Goal: Task Accomplishment & Management: Complete application form

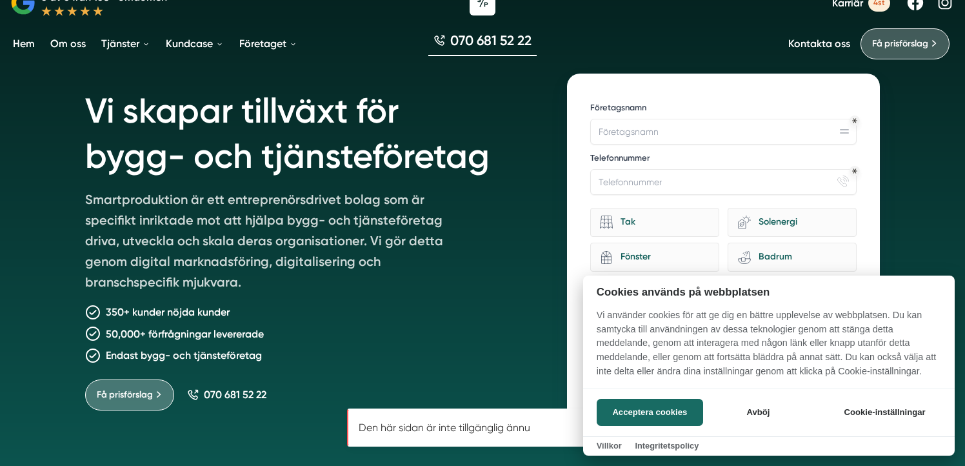
scroll to position [48, 0]
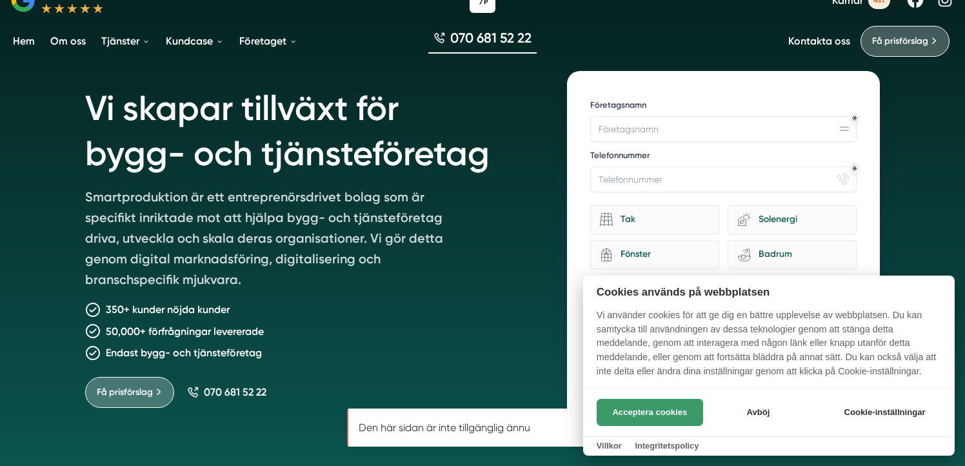
click at [662, 414] on button "Acceptera cookies" at bounding box center [650, 412] width 106 height 27
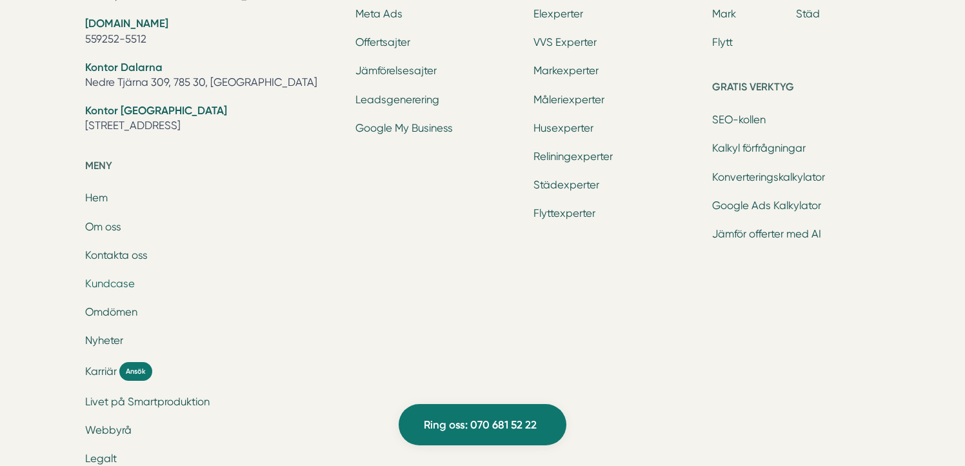
scroll to position [4276, 0]
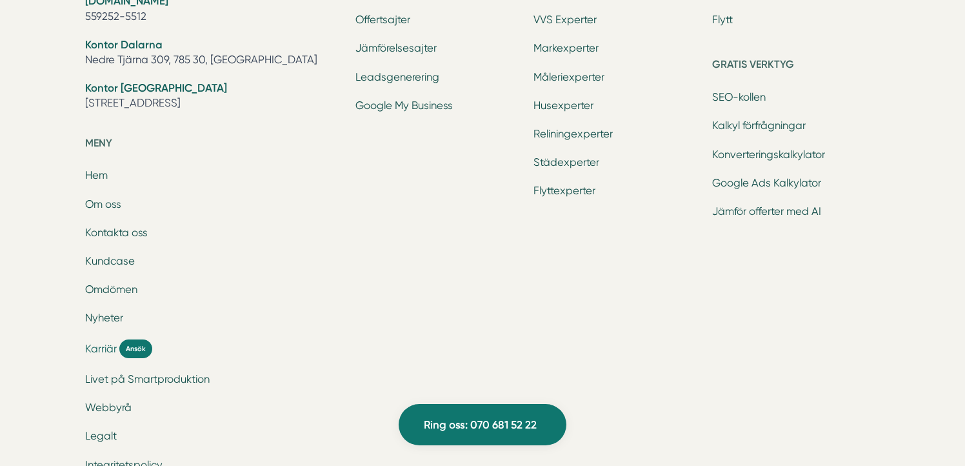
click at [97, 346] on span "Karriär" at bounding box center [101, 348] width 32 height 15
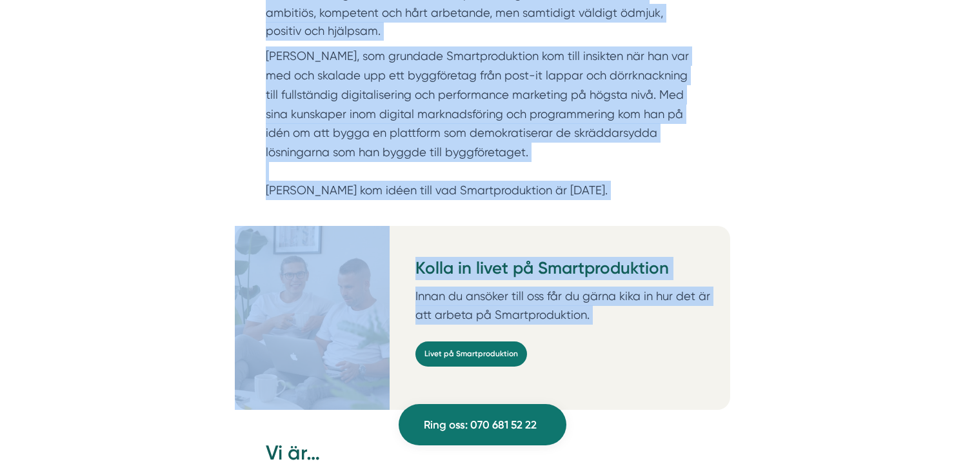
scroll to position [813, 0]
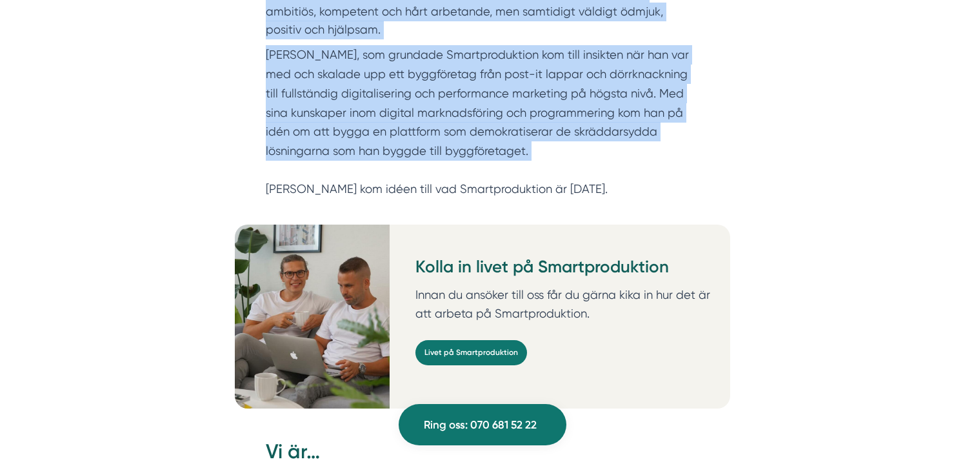
drag, startPoint x: 281, startPoint y: 206, endPoint x: 399, endPoint y: 159, distance: 126.5
click at [399, 159] on div "Smartproduktion är ett entreprenörsdrivet tillväxtbolag som är specifikt inrikt…" at bounding box center [482, 73] width 433 height 252
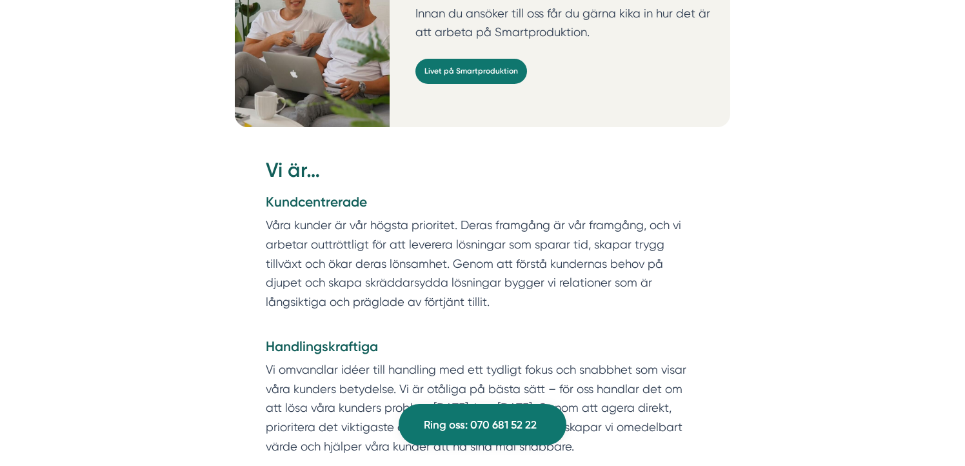
scroll to position [850, 0]
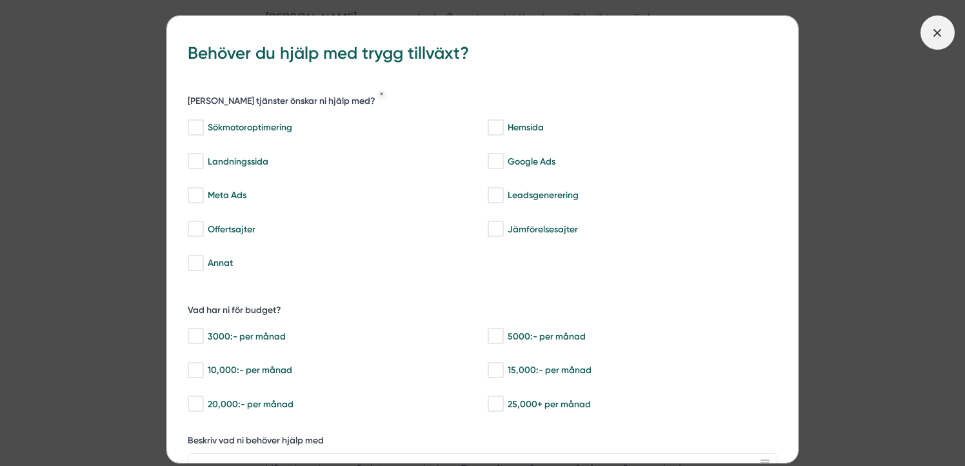
click at [946, 30] on span at bounding box center [937, 32] width 34 height 34
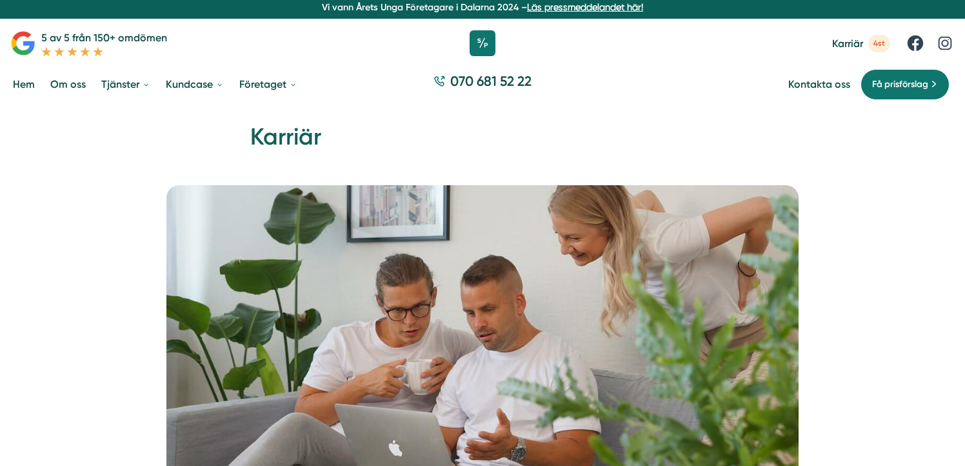
scroll to position [0, 0]
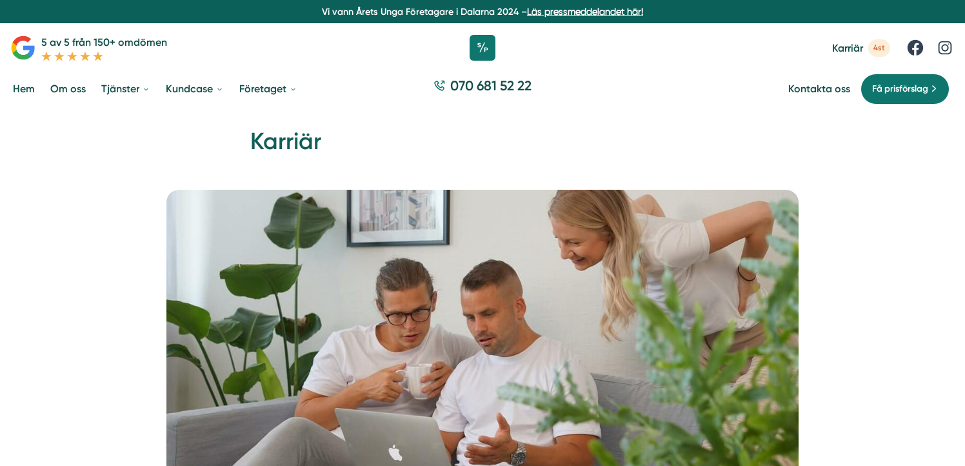
click at [24, 90] on link "Hem" at bounding box center [23, 88] width 27 height 33
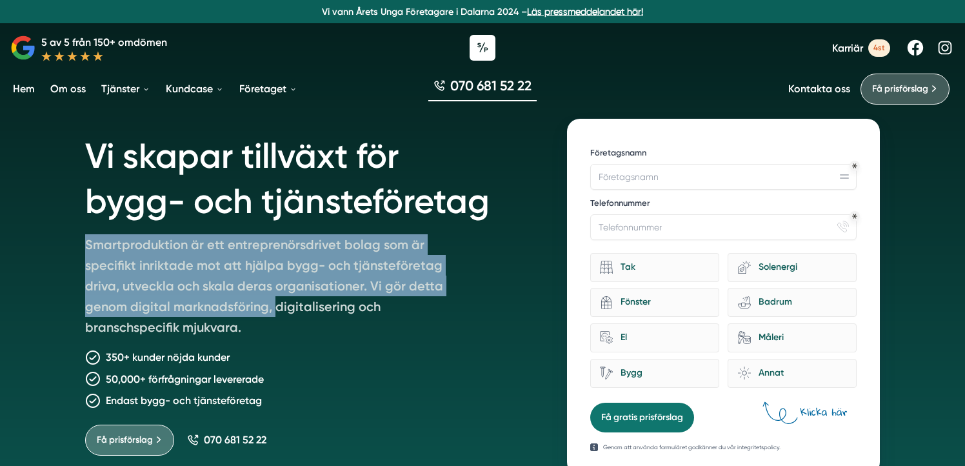
drag, startPoint x: 87, startPoint y: 246, endPoint x: 273, endPoint y: 310, distance: 196.2
click at [273, 310] on p "Smartproduktion är ett entreprenörsdrivet bolag som är specifikt inriktade mot …" at bounding box center [271, 288] width 372 height 108
click at [855, 45] on span "Karriär" at bounding box center [847, 48] width 31 height 12
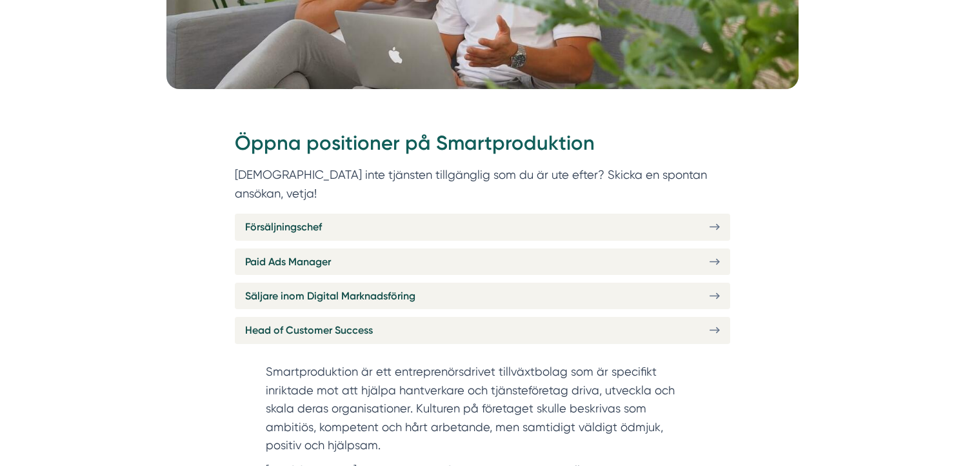
scroll to position [553, 0]
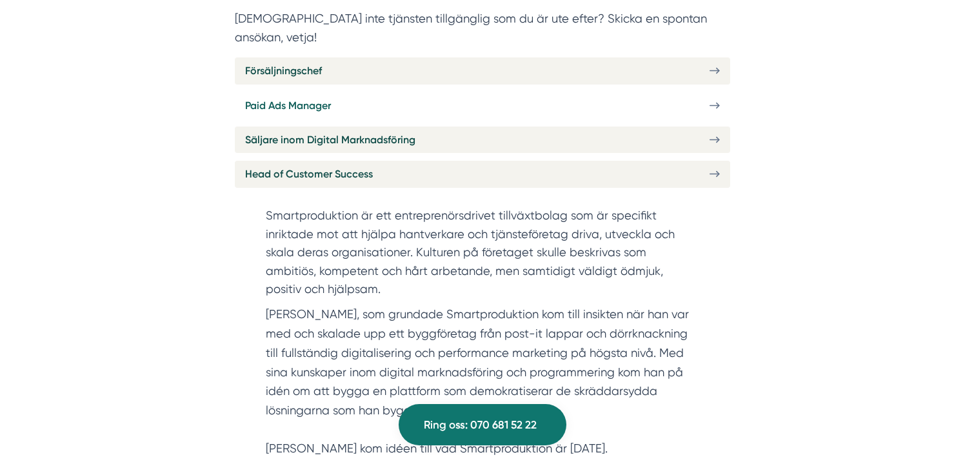
click at [404, 92] on link "Paid Ads Manager" at bounding box center [482, 105] width 495 height 26
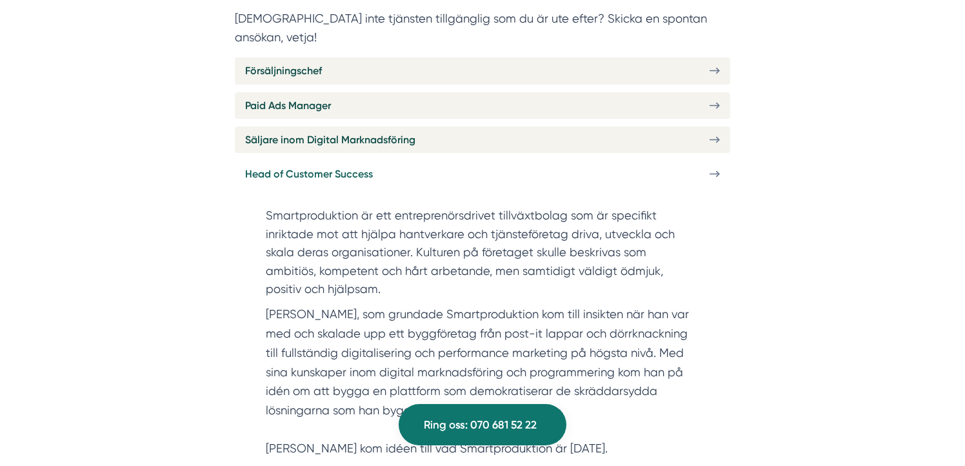
click at [299, 166] on span "Head of Customer Success" at bounding box center [309, 174] width 128 height 16
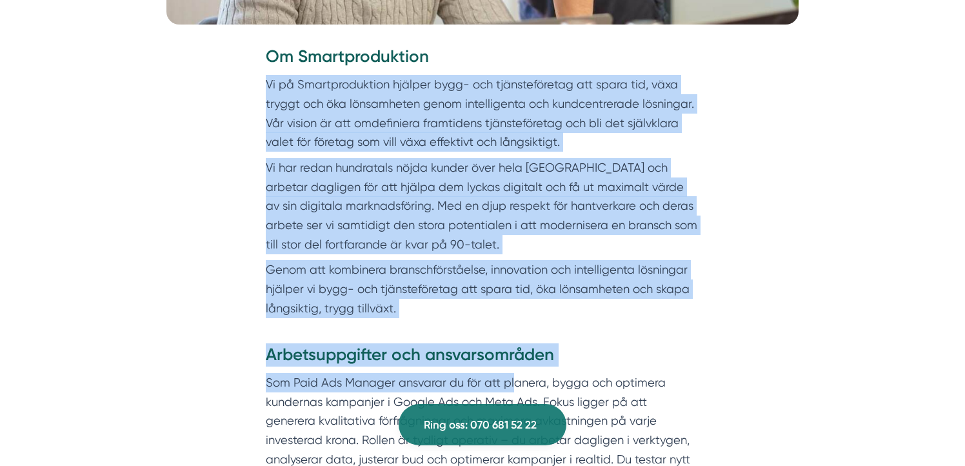
scroll to position [565, 0]
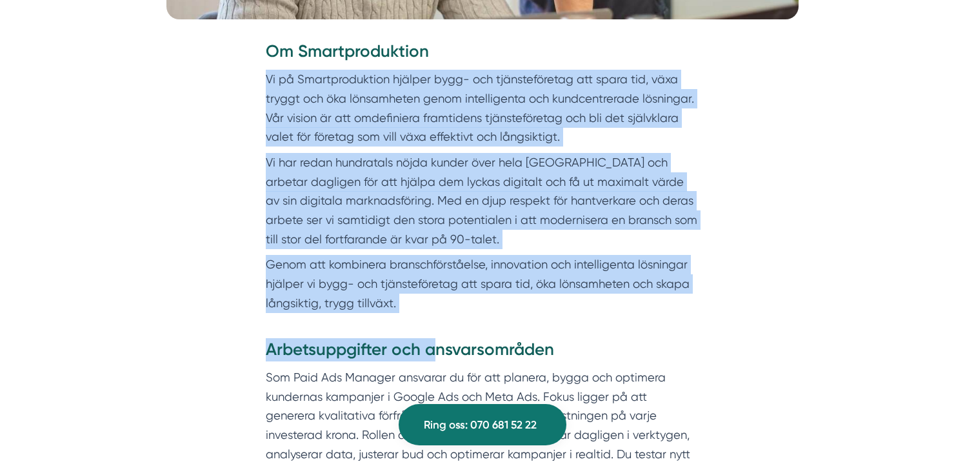
drag, startPoint x: 265, startPoint y: 261, endPoint x: 431, endPoint y: 341, distance: 184.1
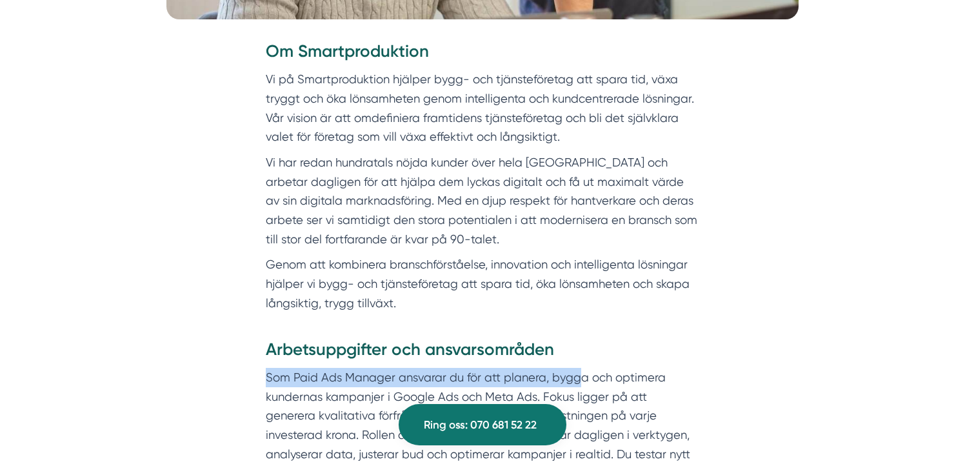
drag, startPoint x: 268, startPoint y: 378, endPoint x: 579, endPoint y: 379, distance: 310.9
click at [579, 379] on p "Som Paid Ads Manager ansvarar du för att planera, bygga och optimera kundernas …" at bounding box center [482, 445] width 433 height 154
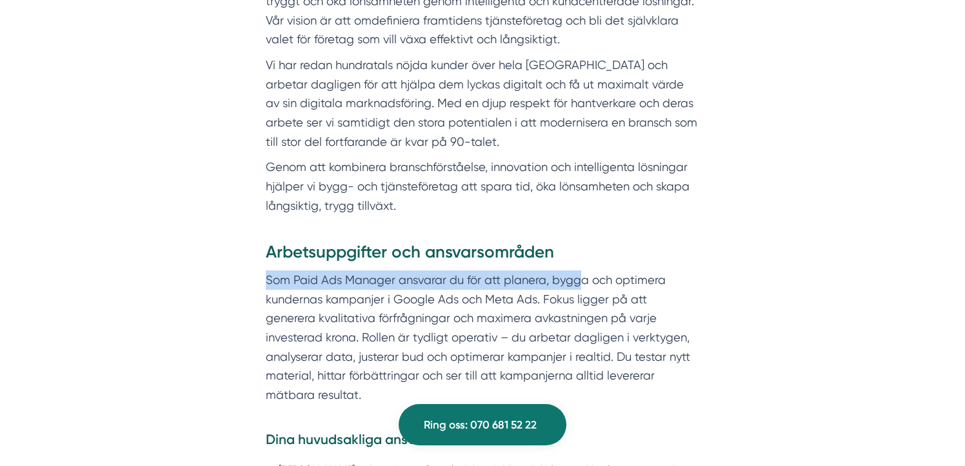
scroll to position [688, 0]
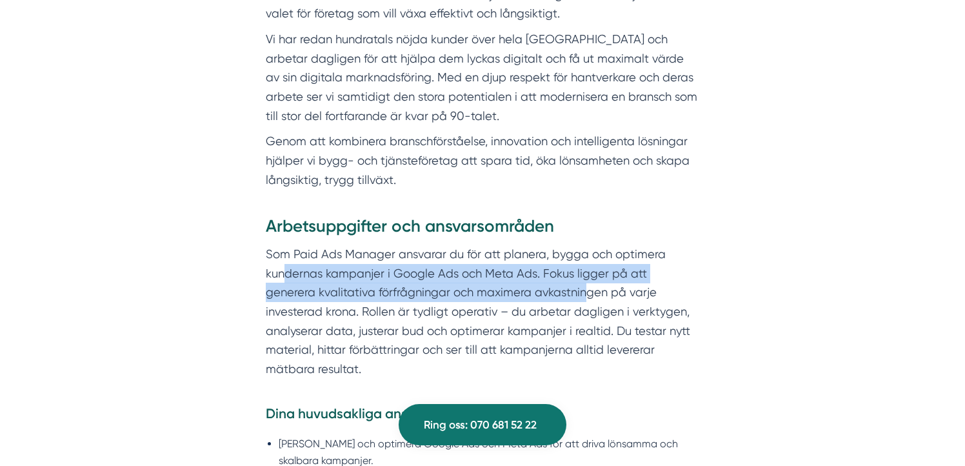
drag, startPoint x: 286, startPoint y: 273, endPoint x: 536, endPoint y: 301, distance: 251.8
click at [536, 301] on p "Som Paid Ads Manager ansvarar du för att planera, bygga och optimera kundernas …" at bounding box center [482, 321] width 433 height 154
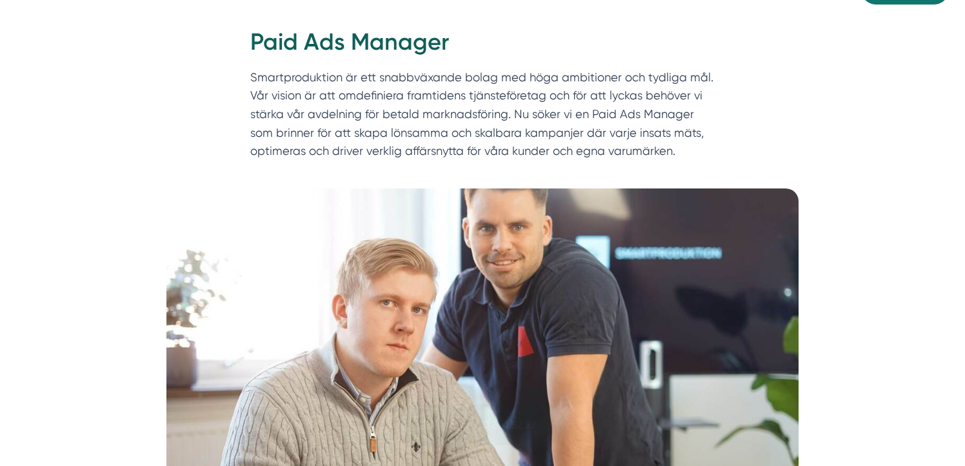
scroll to position [0, 0]
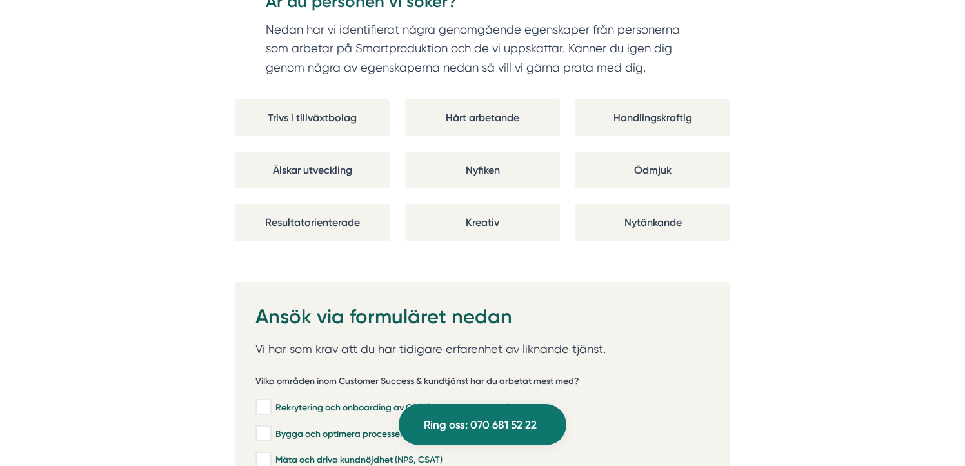
scroll to position [2501, 0]
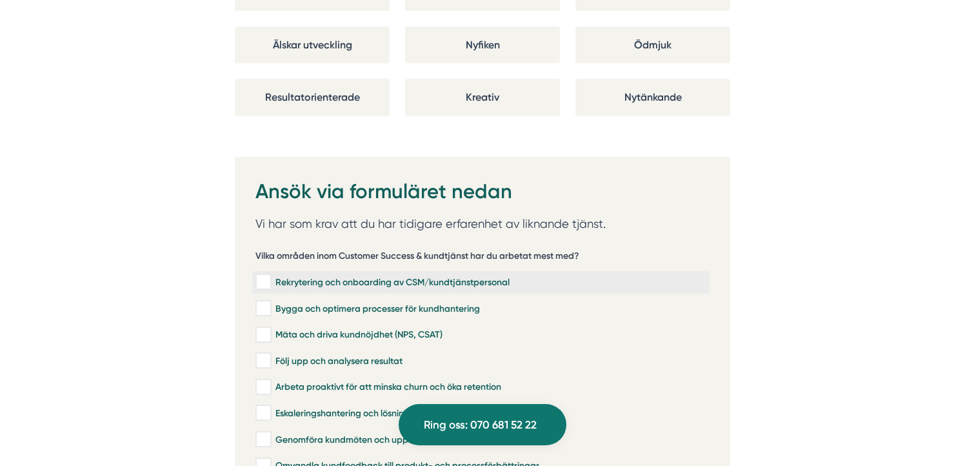
click at [266, 275] on input "Rekrytering och onboarding av CSM/kundtjänstpersonal" at bounding box center [262, 281] width 15 height 13
checkbox input "true"
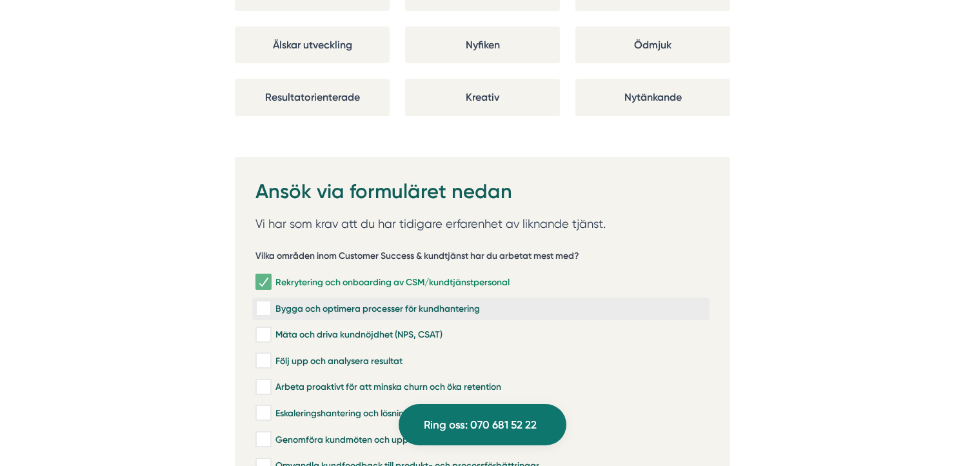
click at [263, 302] on input "Bygga och optimera processer för kundhantering" at bounding box center [262, 308] width 15 height 13
checkbox input "true"
click at [268, 328] on input "Mäta och driva kundnöjdhet (NPS, CSAT)" at bounding box center [262, 334] width 15 height 13
checkbox input "true"
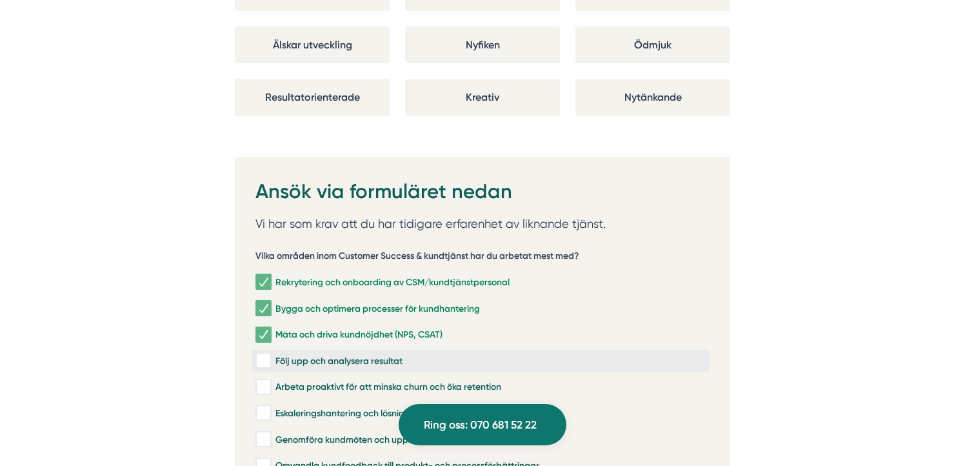
click at [265, 354] on input "Följ upp och analysera resultat" at bounding box center [262, 360] width 15 height 13
checkbox input "true"
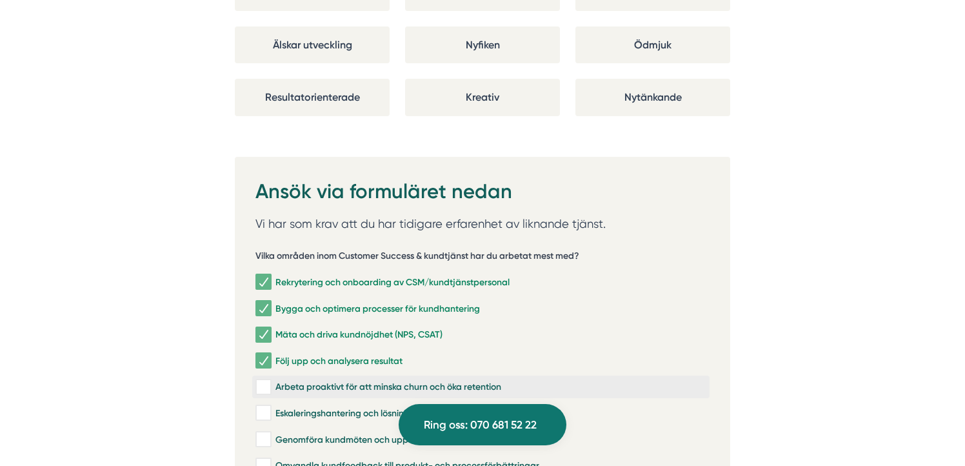
click at [264, 381] on input "Arbeta proaktivt för att minska churn och öka retention" at bounding box center [262, 387] width 15 height 13
checkbox input "true"
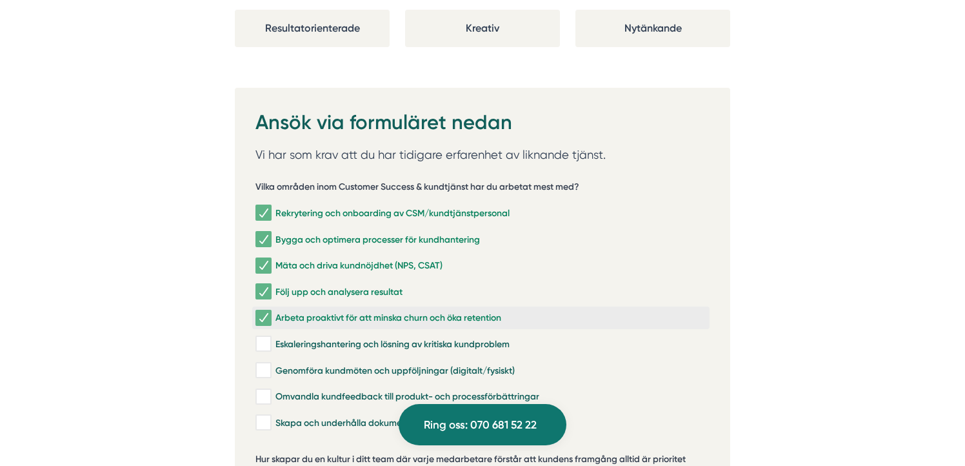
scroll to position [2574, 0]
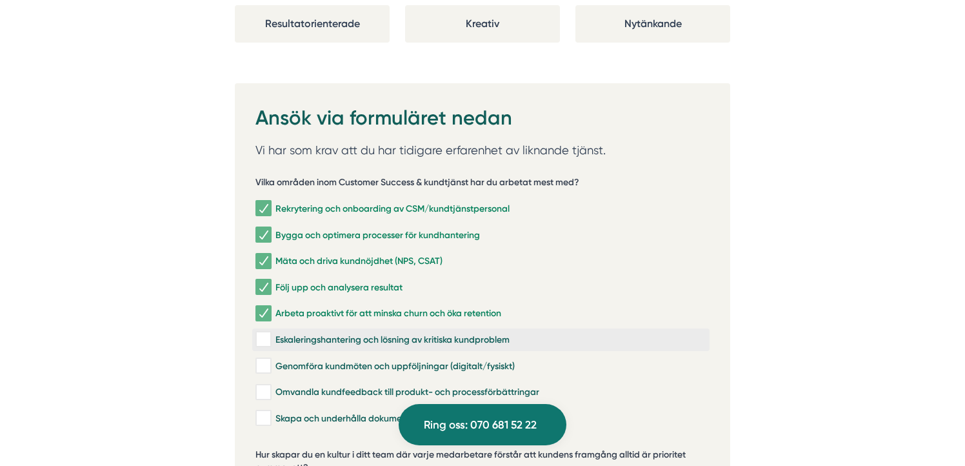
click at [263, 333] on input "Eskaleringshantering och lösning av kritiska kundproblem" at bounding box center [262, 339] width 15 height 13
checkbox input "true"
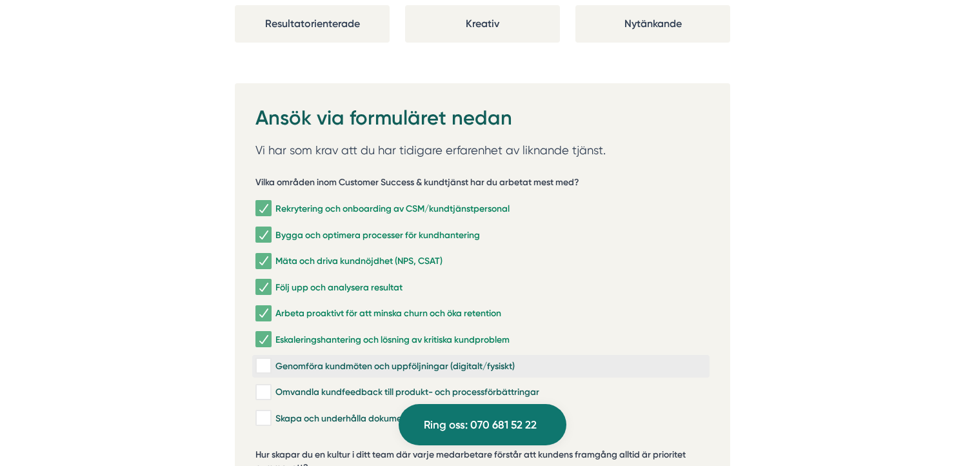
click at [260, 359] on input "Genomföra kundmöten och uppföljningar (digitalt/fysiskt)" at bounding box center [262, 365] width 15 height 13
checkbox input "true"
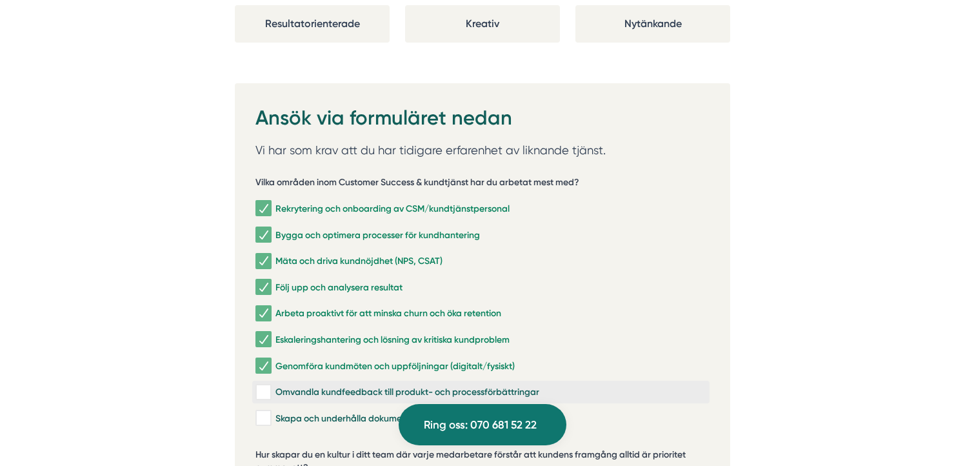
click at [262, 386] on input "Omvandla kundfeedback till produkt- och processförbättringar" at bounding box center [262, 392] width 15 height 13
checkbox input "true"
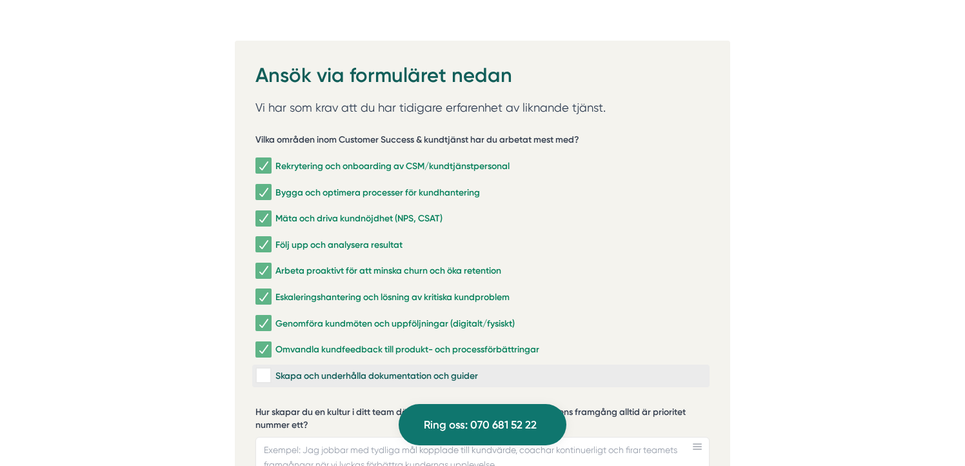
scroll to position [2630, 0]
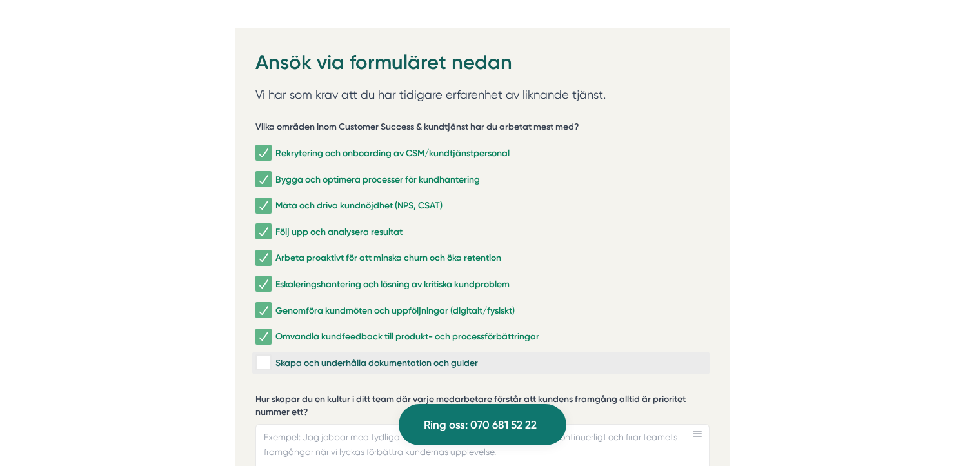
click at [264, 356] on input "Skapa och underhålla dokumentation och guider" at bounding box center [262, 362] width 15 height 13
checkbox input "true"
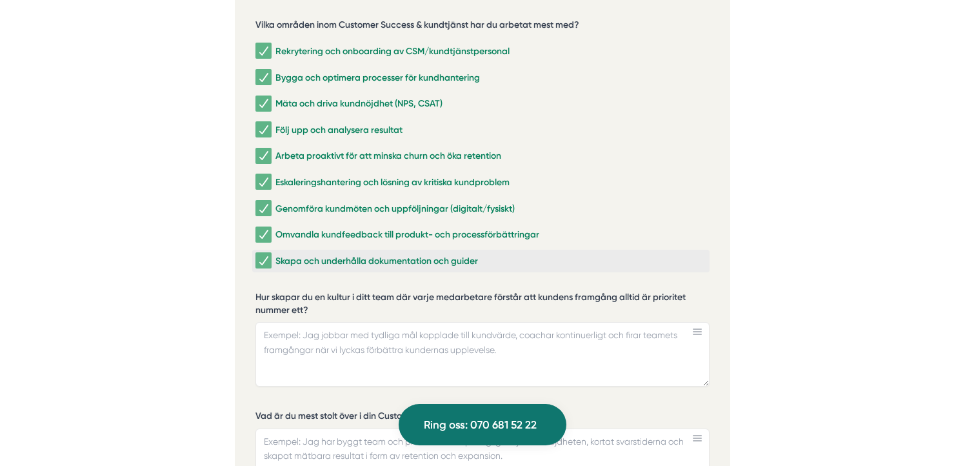
scroll to position [2781, 0]
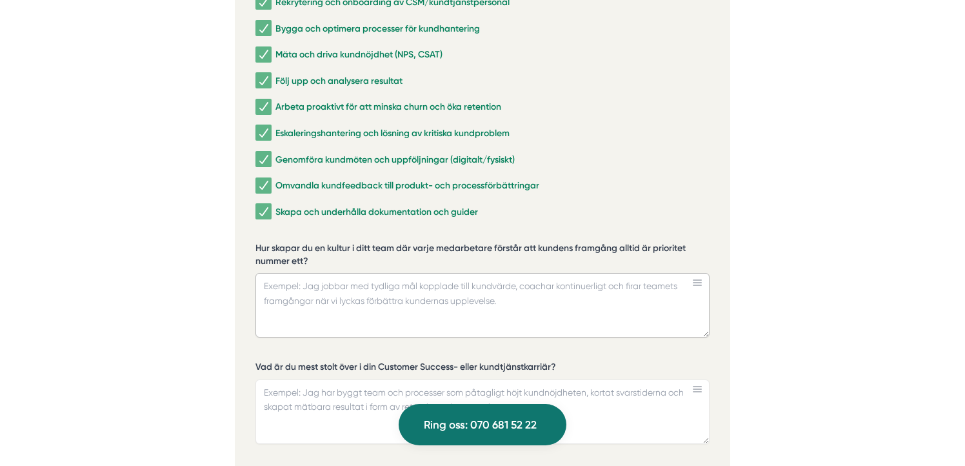
click at [281, 281] on textarea "Hur skapar du en kultur i ditt team där varje medarbetare förstår att kundens f…" at bounding box center [482, 305] width 454 height 65
drag, startPoint x: 254, startPoint y: 230, endPoint x: 284, endPoint y: 230, distance: 29.7
click at [284, 230] on div "Ansök via formuläret nedan Vi har som krav att du har tidigare erfarenhet av li…" at bounding box center [482, 373] width 495 height 993
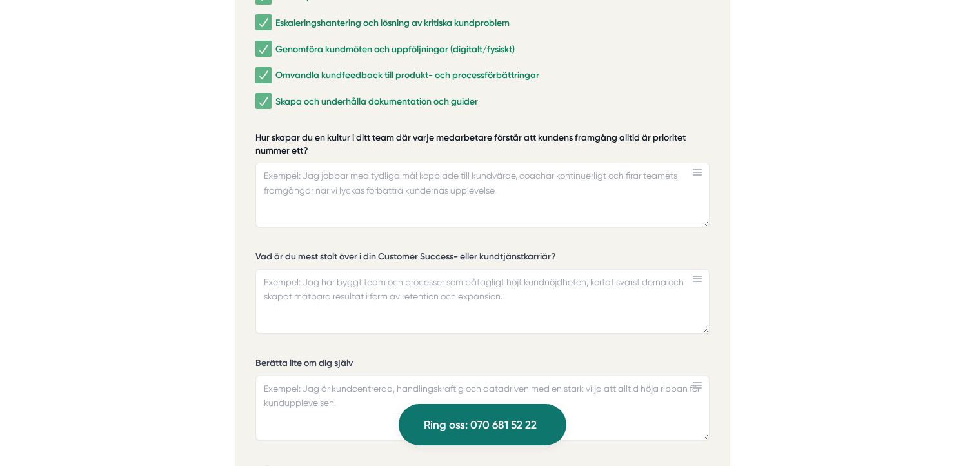
scroll to position [2886, 0]
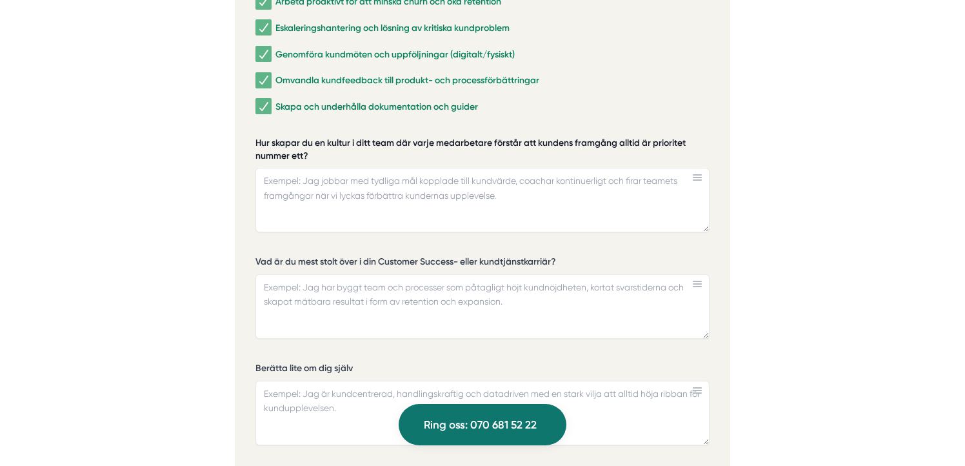
drag, startPoint x: 310, startPoint y: 137, endPoint x: 266, endPoint y: 127, distance: 45.1
click at [266, 137] on label "Hur skapar du en kultur i ditt team där varje medarbetare förstår att kundens f…" at bounding box center [482, 151] width 454 height 28
click at [266, 168] on textarea "Hur skapar du en kultur i ditt team där varje medarbetare förstår att kundens f…" at bounding box center [482, 200] width 454 height 65
drag, startPoint x: 254, startPoint y: 126, endPoint x: 312, endPoint y: 128, distance: 58.1
click at [312, 128] on div "Ansök via formuläret nedan Vi har som krav att du har tidigare erfarenhet av li…" at bounding box center [482, 268] width 495 height 993
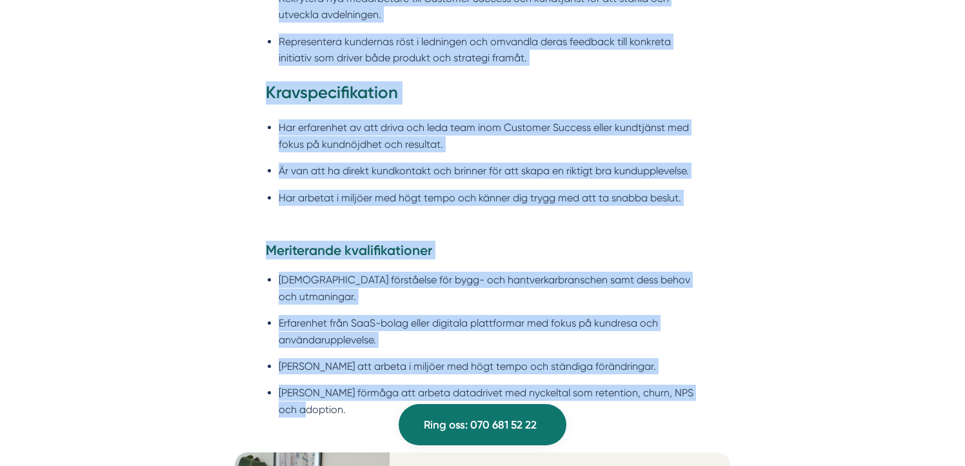
scroll to position [1306, 0]
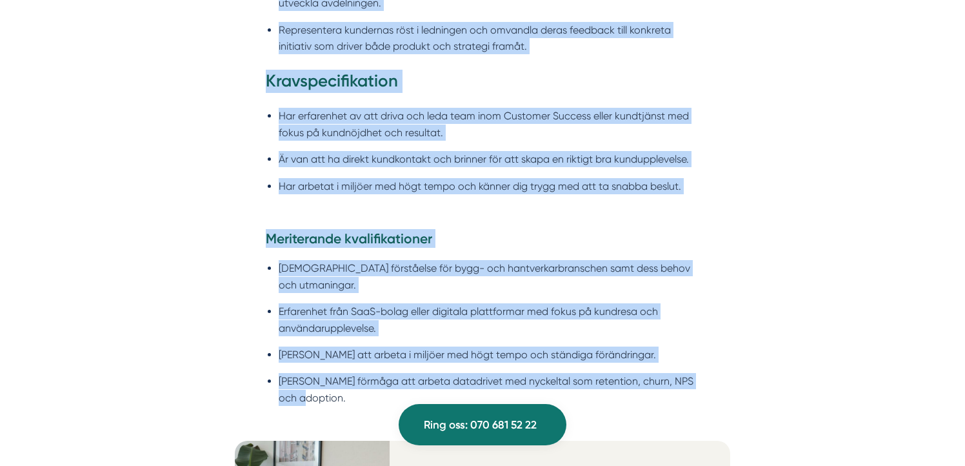
drag, startPoint x: 250, startPoint y: 137, endPoint x: 415, endPoint y: 386, distance: 298.2
copy div "Head of Customer Success Smartproduktion är ett snabbväxande bolag med höga amb…"
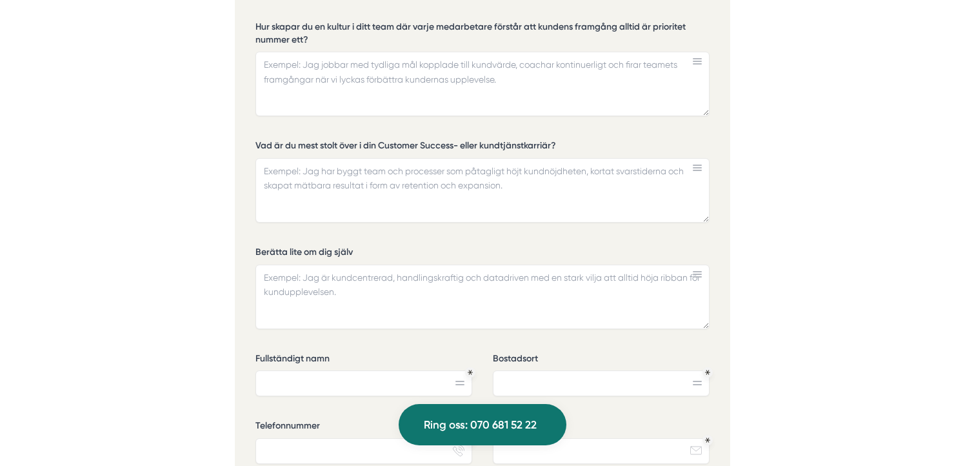
scroll to position [2878, 0]
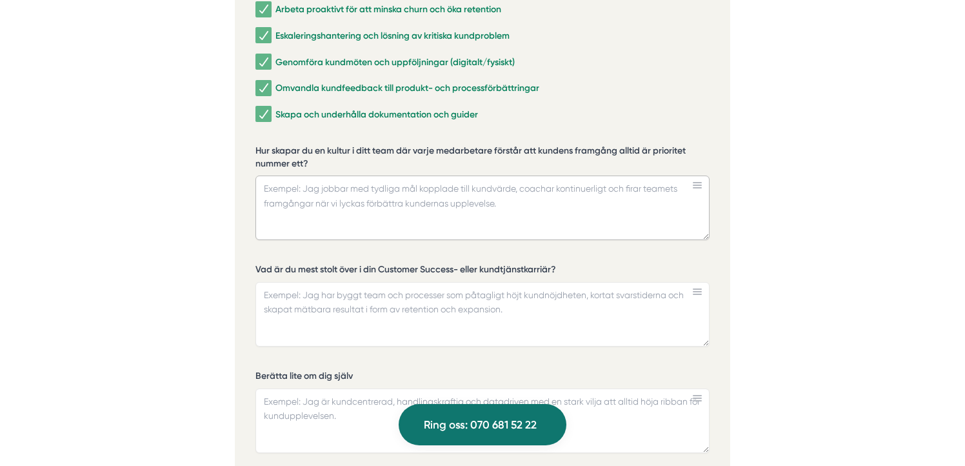
click at [277, 176] on textarea "Hur skapar du en kultur i ditt team där varje medarbetare förstår att kundens f…" at bounding box center [482, 207] width 454 height 65
paste textarea "Jag tror att en kultur där kundens framgång alltid är nummer ett börjar med tyd…"
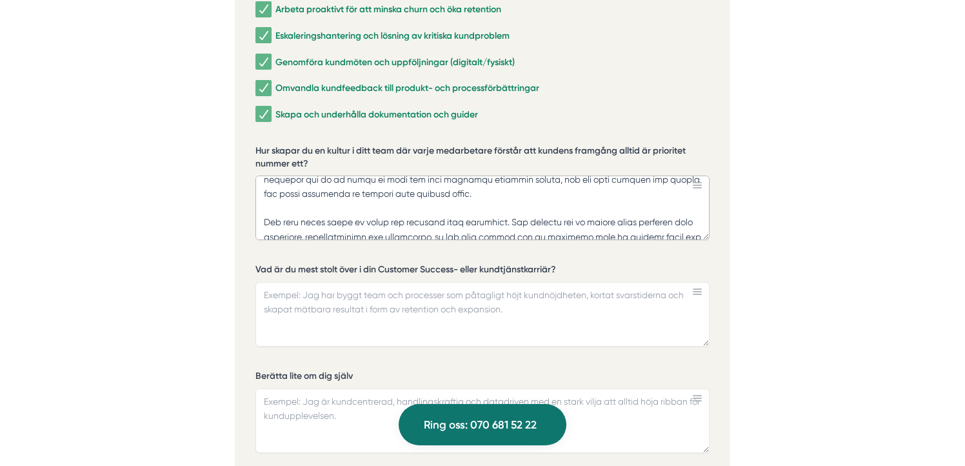
scroll to position [219, 0]
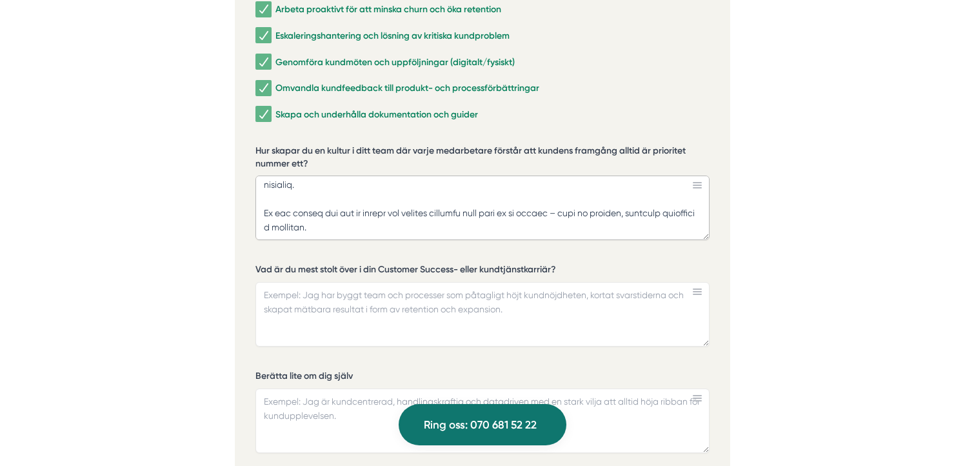
type textarea "Jag tror att en kultur där kundens framgång alltid är nummer ett börjar med tyd…"
drag, startPoint x: 255, startPoint y: 253, endPoint x: 557, endPoint y: 252, distance: 302.5
click at [557, 252] on div "Ansök via formuläret nedan Vi har som krav att du har tidigare erfarenhet av li…" at bounding box center [482, 275] width 495 height 993
drag, startPoint x: 564, startPoint y: 251, endPoint x: 364, endPoint y: 252, distance: 199.3
click at [364, 263] on label "Vad är du mest stolt över i din Customer Success- eller kundtjänstkarriär?" at bounding box center [482, 271] width 454 height 16
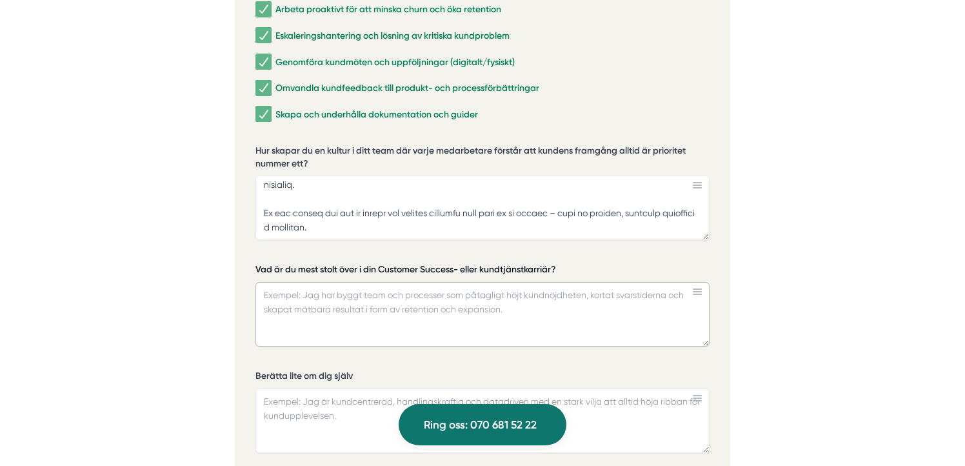
click at [364, 282] on textarea "Vad är du mest stolt över i din Customer Success- eller kundtjänstkarriär?" at bounding box center [482, 314] width 454 height 65
paste textarea "Jag har en entreprenöriell bakgrund, och för mig har kundens framgång alltid va…"
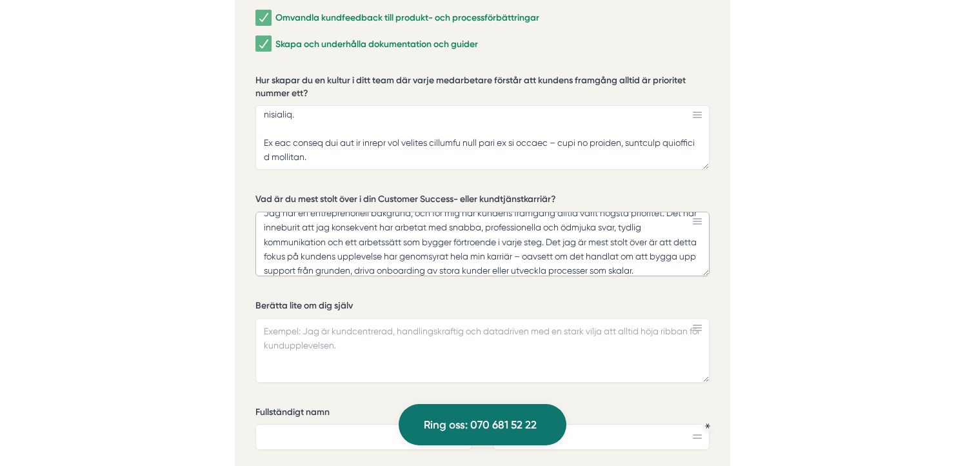
scroll to position [2954, 0]
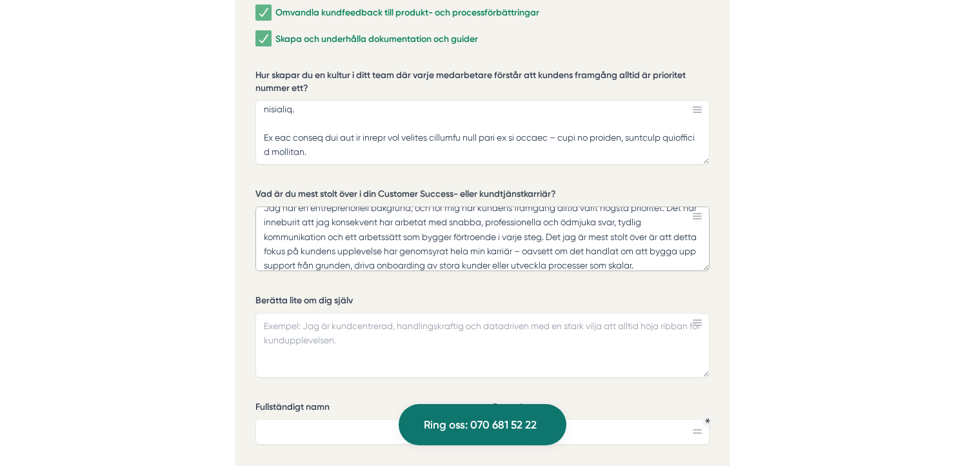
type textarea "Jag har en entreprenöriell bakgrund, och för mig har kundens framgång alltid va…"
drag, startPoint x: 254, startPoint y: 283, endPoint x: 369, endPoint y: 283, distance: 114.8
click at [369, 283] on div "Ansök via formuläret nedan Vi har som krav att du har tidigare erfarenhet av li…" at bounding box center [482, 200] width 495 height 993
click at [299, 313] on textarea "Berätta lite om dig själv" at bounding box center [482, 345] width 454 height 65
paste textarea "Jag är i grunden tech-entreprenör men skulle beskriva mig själv som en varm, öd…"
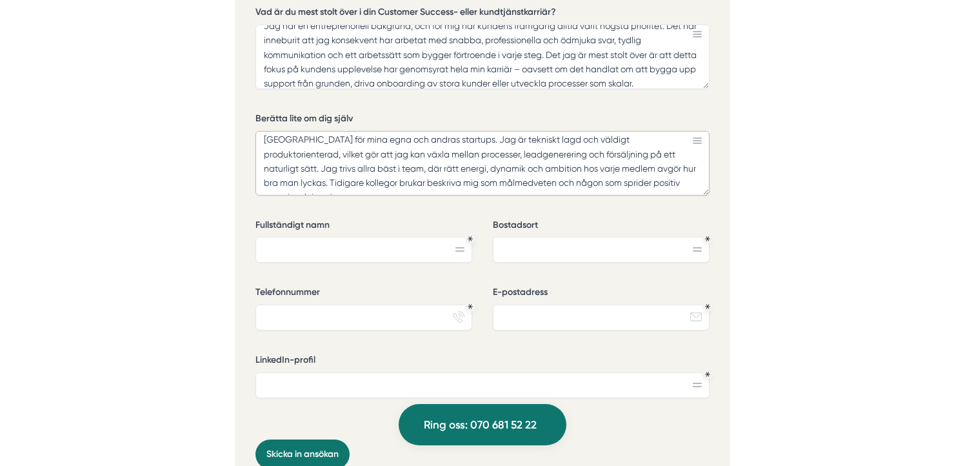
scroll to position [3150, 0]
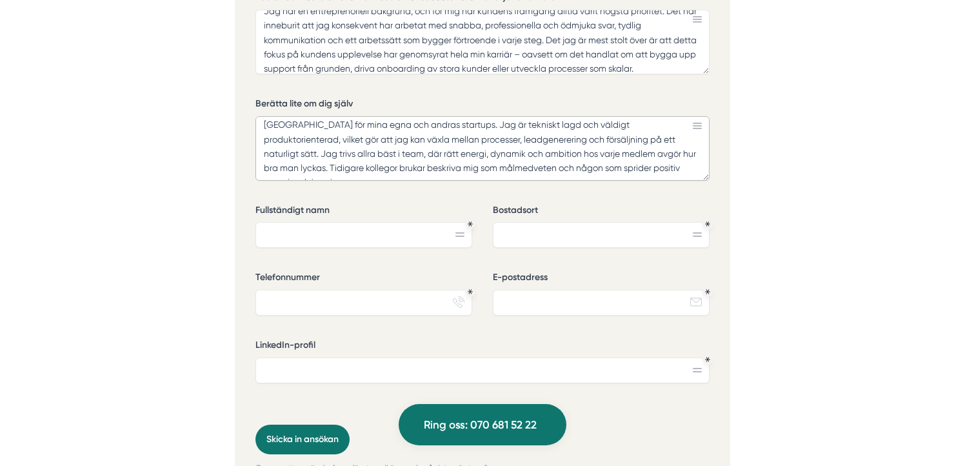
type textarea "Jag är i grunden tech-entreprenör men skulle beskriva mig själv som en varm, öd…"
click at [393, 223] on input "Fullständigt namn" at bounding box center [363, 235] width 217 height 26
type input "David Los"
type input "Telefonplan"
click at [313, 290] on input "Telefonnummer" at bounding box center [363, 303] width 217 height 26
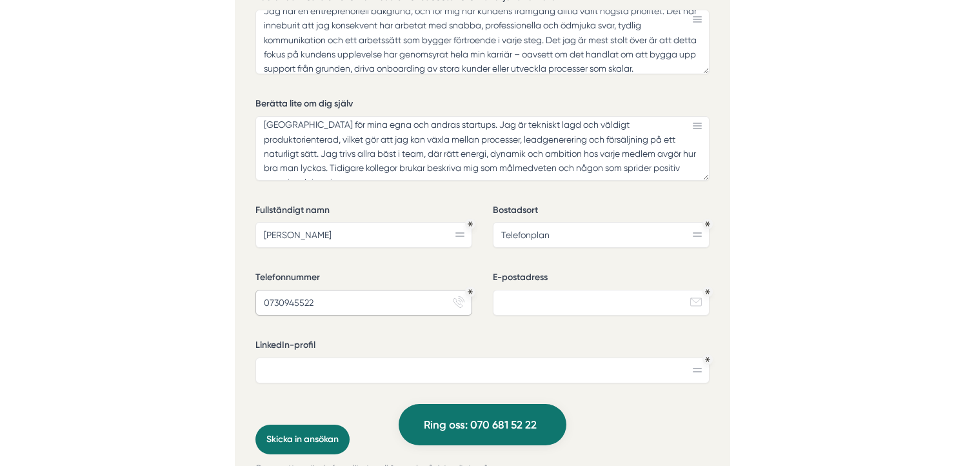
type input "0730945522"
click at [531, 290] on input "E-postadress" at bounding box center [601, 303] width 217 height 26
type input "e"
type input "david.los.tech@gmail.com"
click at [432, 357] on input "LinkedIn-profil" at bounding box center [482, 370] width 454 height 26
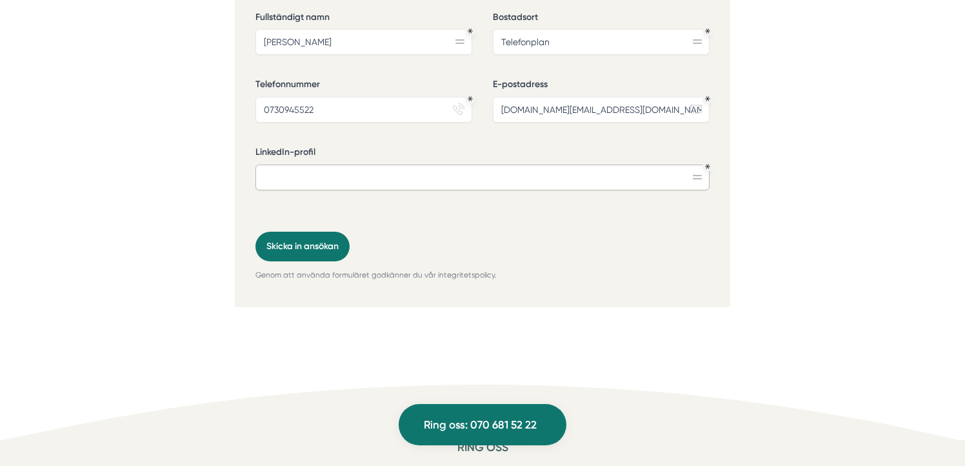
scroll to position [3263, 0]
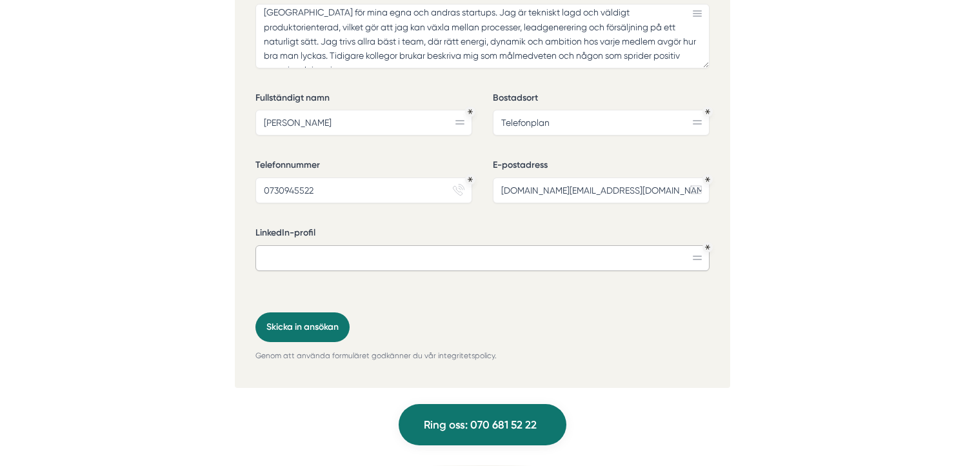
click at [525, 248] on input "LinkedIn-profil" at bounding box center [482, 258] width 454 height 26
paste input "https://www.linkedin.com/in/losdavid/"
type input "https://www.linkedin.com/in/losdavid/"
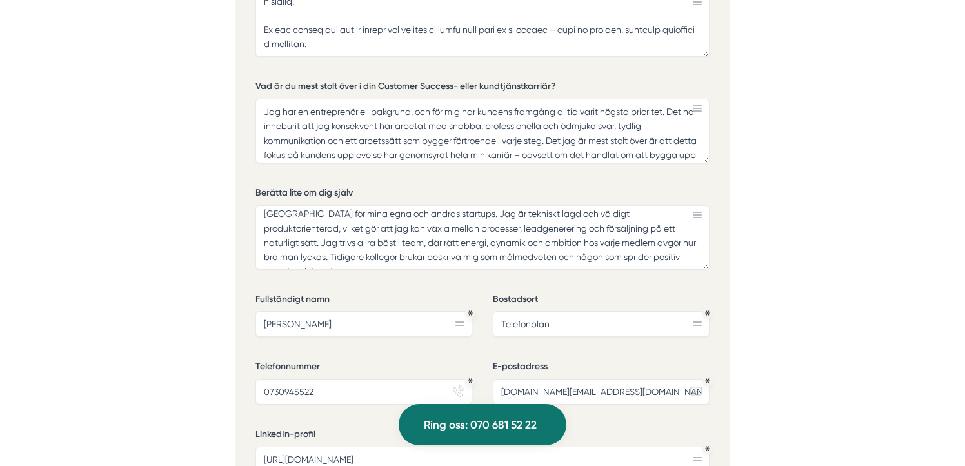
scroll to position [3162, 0]
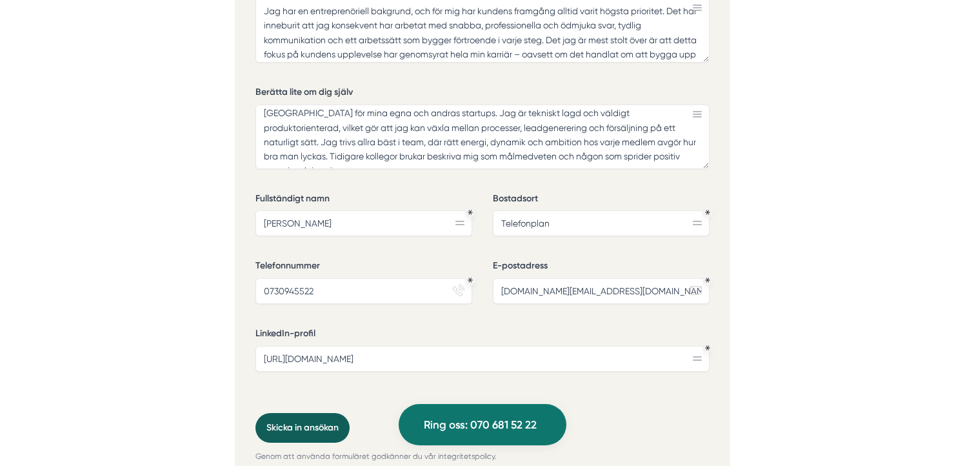
click at [285, 413] on button "Skicka in ansökan" at bounding box center [302, 428] width 94 height 30
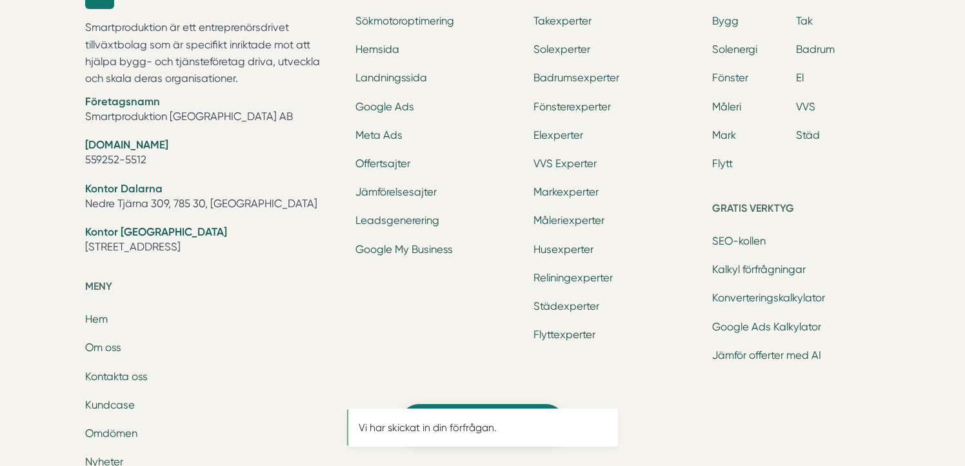
scroll to position [0, 0]
